Goal: Task Accomplishment & Management: Manage account settings

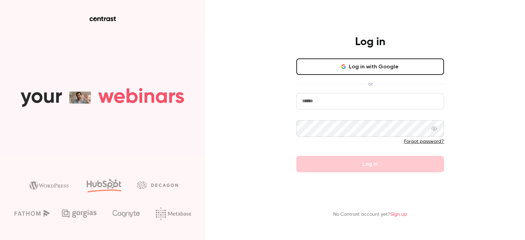
click at [372, 68] on button "Log in with Google" at bounding box center [371, 66] width 148 height 16
click at [339, 64] on button "Log in with Google" at bounding box center [371, 66] width 148 height 16
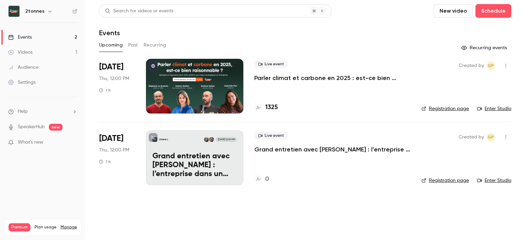
click at [286, 77] on p "Parler climat et carbone en 2025 : est-ce bien raisonnable ?" at bounding box center [332, 78] width 156 height 8
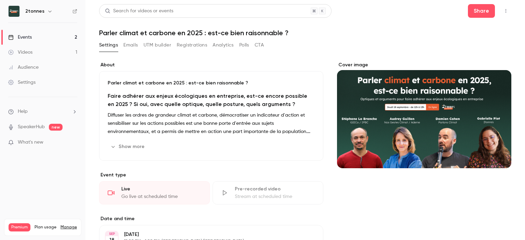
click at [125, 149] on button "Show more" at bounding box center [128, 146] width 41 height 11
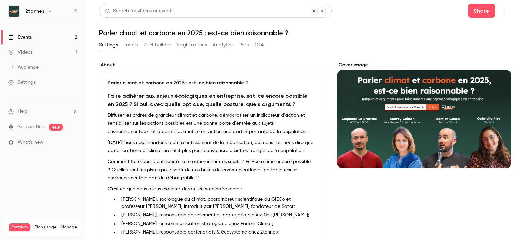
click at [201, 50] on button "Registrations" at bounding box center [192, 45] width 30 height 11
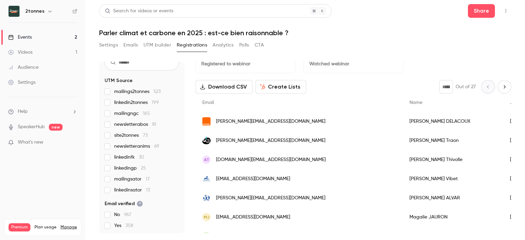
scroll to position [1, 0]
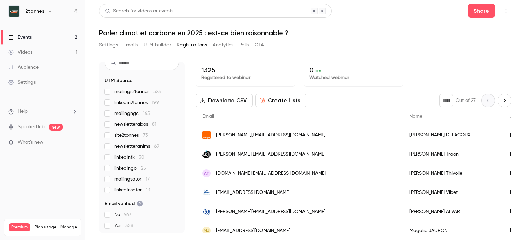
click at [26, 36] on div "Events" at bounding box center [20, 37] width 24 height 7
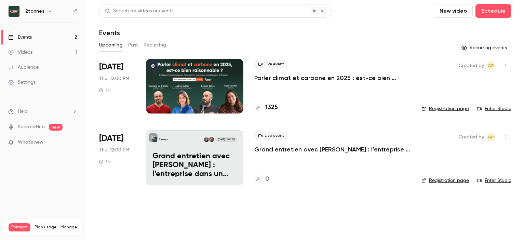
click at [30, 50] on div "Videos" at bounding box center [20, 52] width 24 height 7
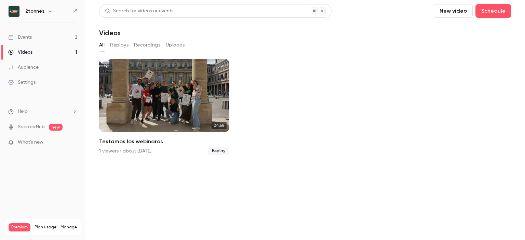
click at [118, 45] on button "Replays" at bounding box center [119, 45] width 18 height 11
click at [48, 36] on link "Events 2" at bounding box center [43, 37] width 86 height 15
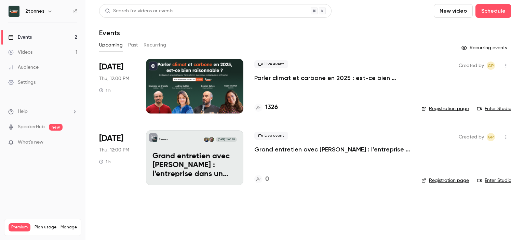
click at [204, 160] on p "Grand entretien avec [PERSON_NAME] : l’entreprise dans un monde en crises" at bounding box center [195, 165] width 84 height 26
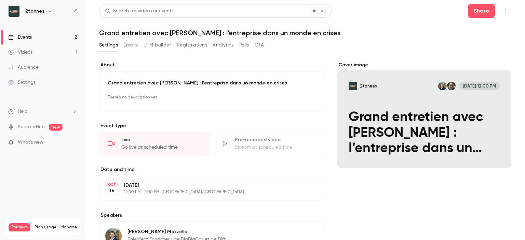
click at [135, 48] on button "Emails" at bounding box center [130, 45] width 14 height 11
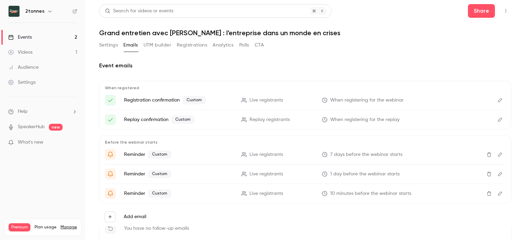
click at [159, 96] on p "Registration confirmation Custom" at bounding box center [178, 100] width 109 height 8
click at [172, 102] on p "Registration confirmation Custom" at bounding box center [178, 100] width 109 height 8
click at [495, 100] on button "Edit" at bounding box center [500, 100] width 11 height 11
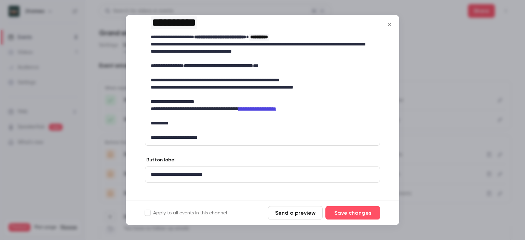
scroll to position [103, 0]
click at [386, 27] on icon "Close" at bounding box center [390, 24] width 8 height 5
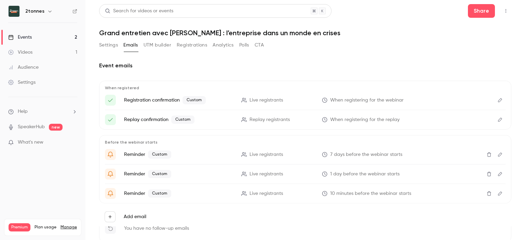
click at [498, 153] on icon "Edit" at bounding box center [500, 154] width 5 height 5
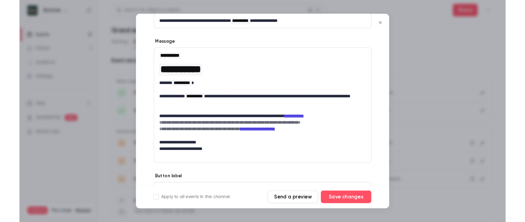
scroll to position [124, 0]
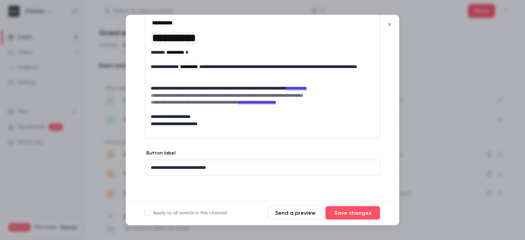
click at [390, 24] on icon "Close" at bounding box center [390, 24] width 8 height 5
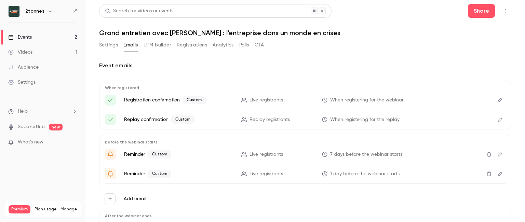
click at [57, 37] on link "Events 2" at bounding box center [43, 37] width 86 height 15
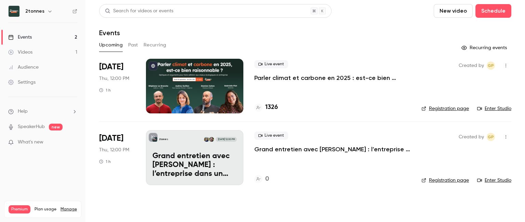
click at [186, 144] on div "2tonnes [DATE] 12:00 PM Grand entretien avec [PERSON_NAME] : l’entreprise dans …" at bounding box center [194, 157] width 97 height 55
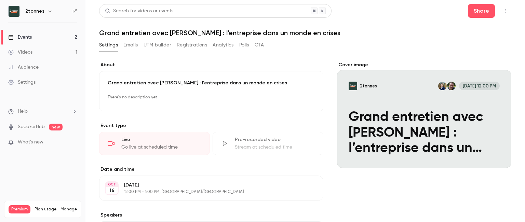
click at [129, 41] on button "Emails" at bounding box center [130, 45] width 14 height 11
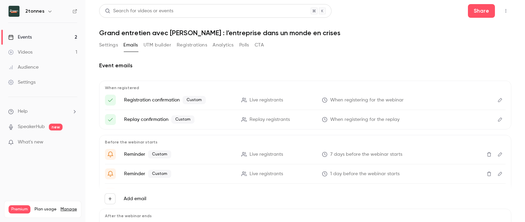
click at [496, 170] on button "Edit" at bounding box center [500, 174] width 11 height 11
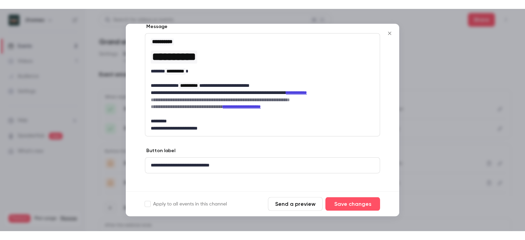
scroll to position [121, 0]
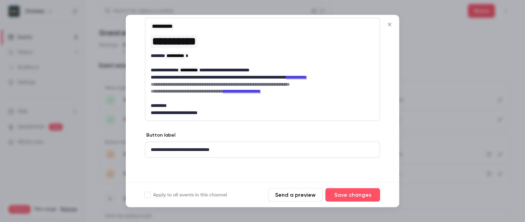
click at [388, 22] on icon "Close" at bounding box center [390, 24] width 8 height 5
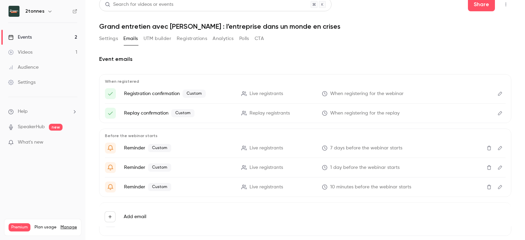
scroll to position [0, 0]
